Goal: Book appointment/travel/reservation

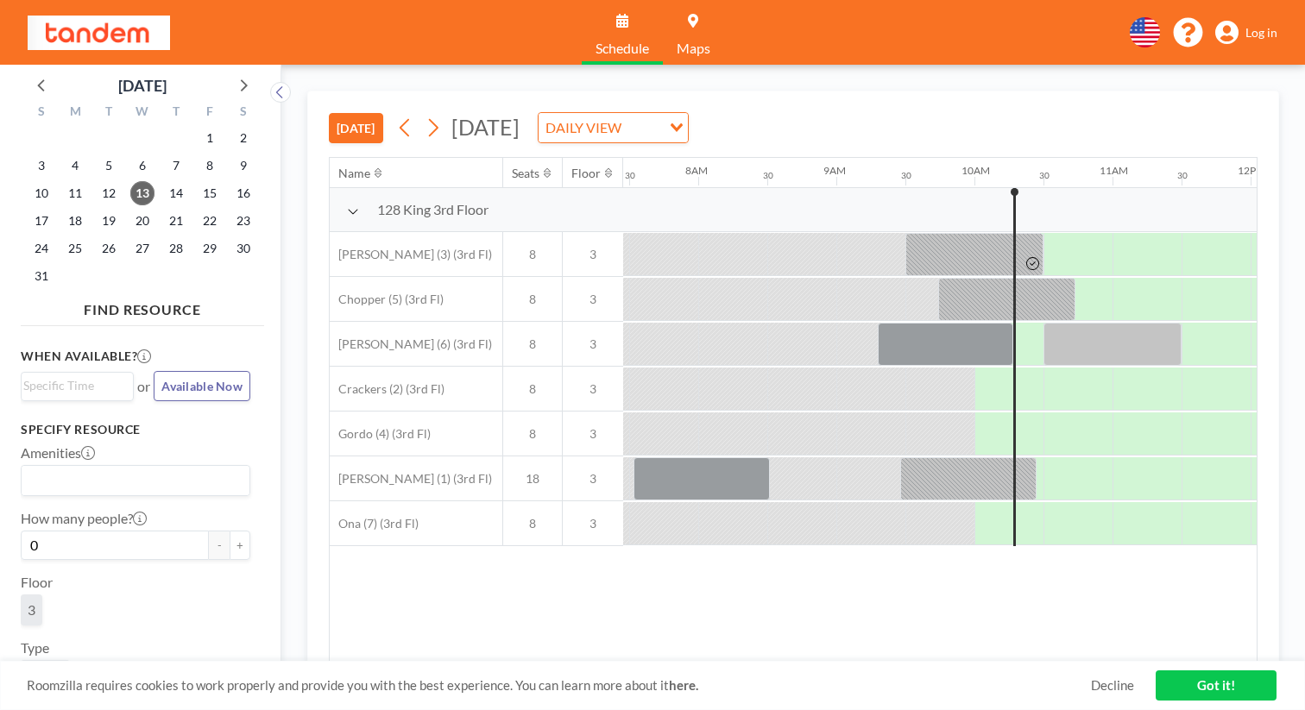
scroll to position [0, 1066]
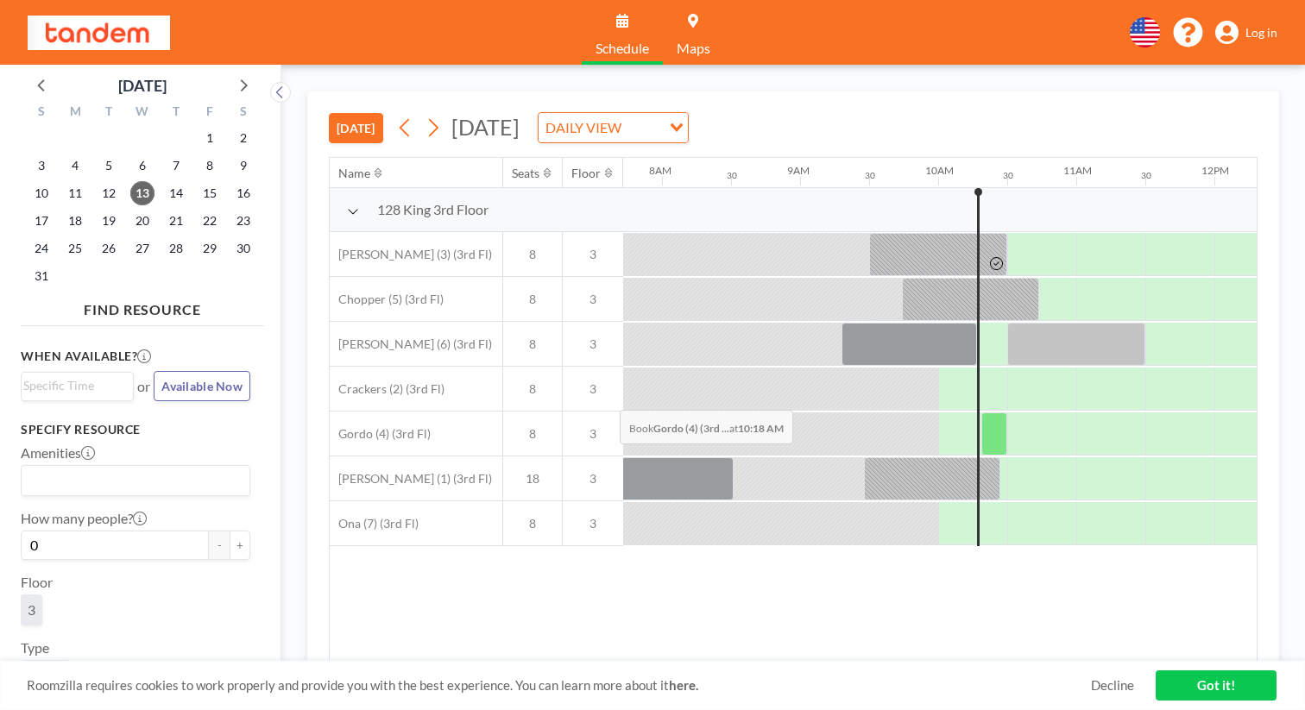
click at [981, 412] on div at bounding box center [994, 433] width 26 height 43
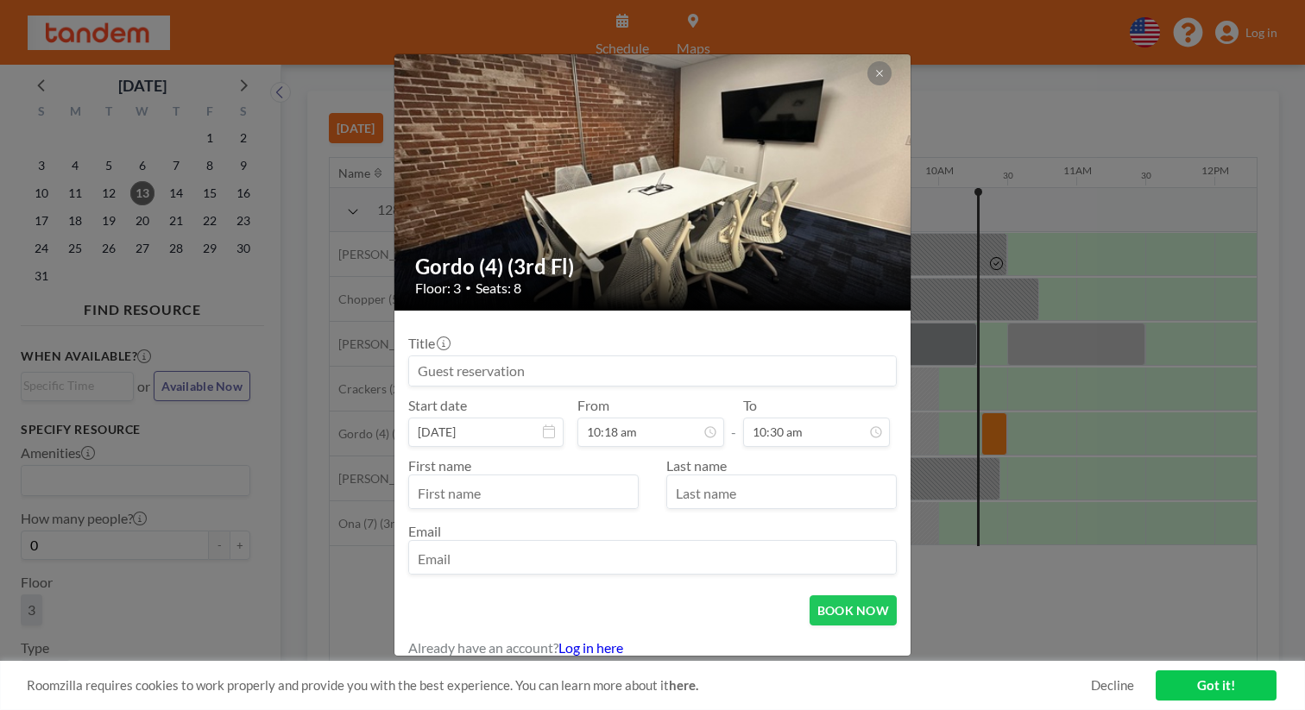
click at [614, 365] on input at bounding box center [652, 370] width 487 height 29
click at [867, 85] on button at bounding box center [879, 73] width 24 height 24
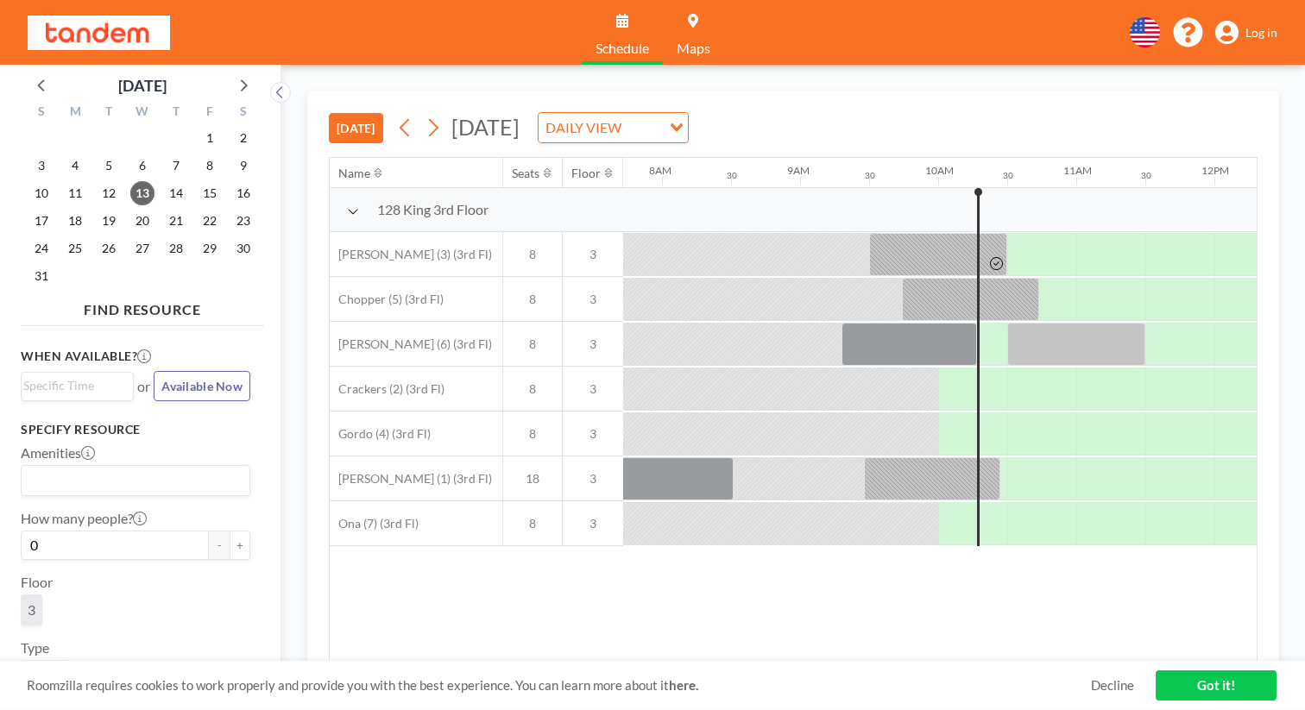
click at [749, 551] on div "Name Seats Floor 12AM 30 1AM 30 2AM 30 3AM 30 4AM 30 5AM 30 6AM 30 7AM 30 8AM 3…" at bounding box center [793, 410] width 927 height 504
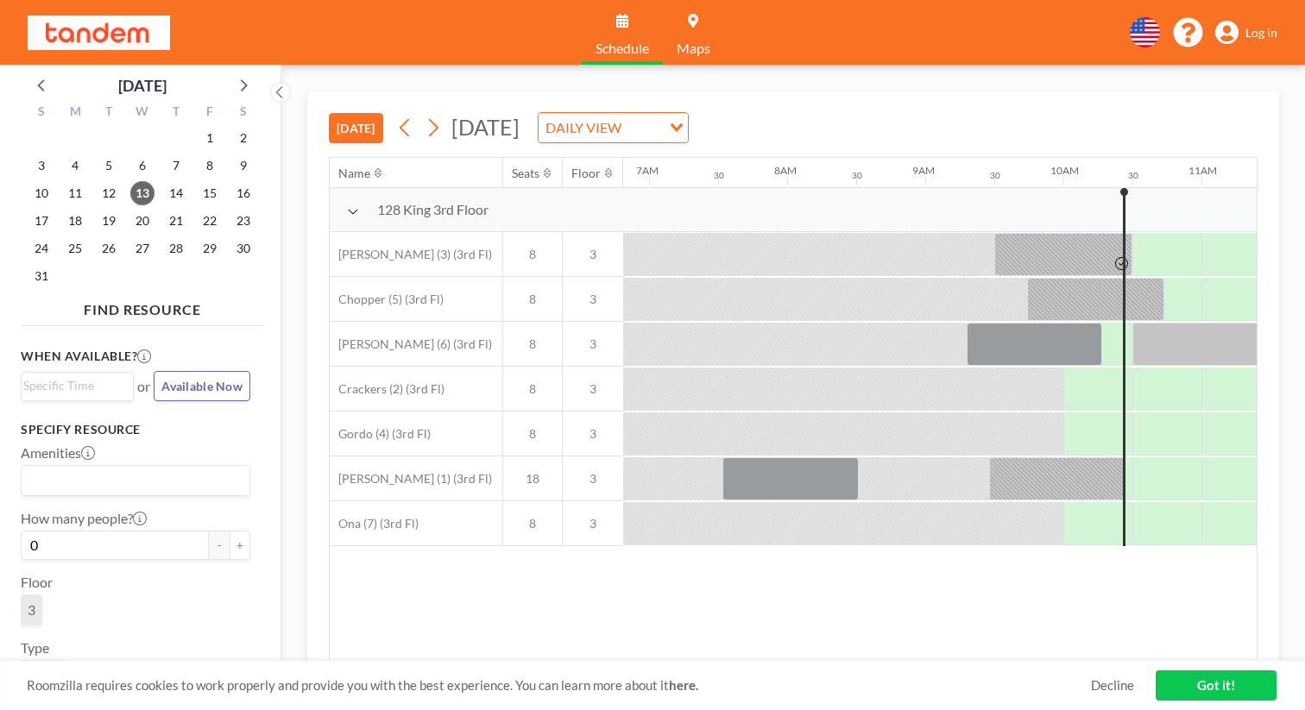
scroll to position [0, 1066]
